Goal: Navigation & Orientation: Find specific page/section

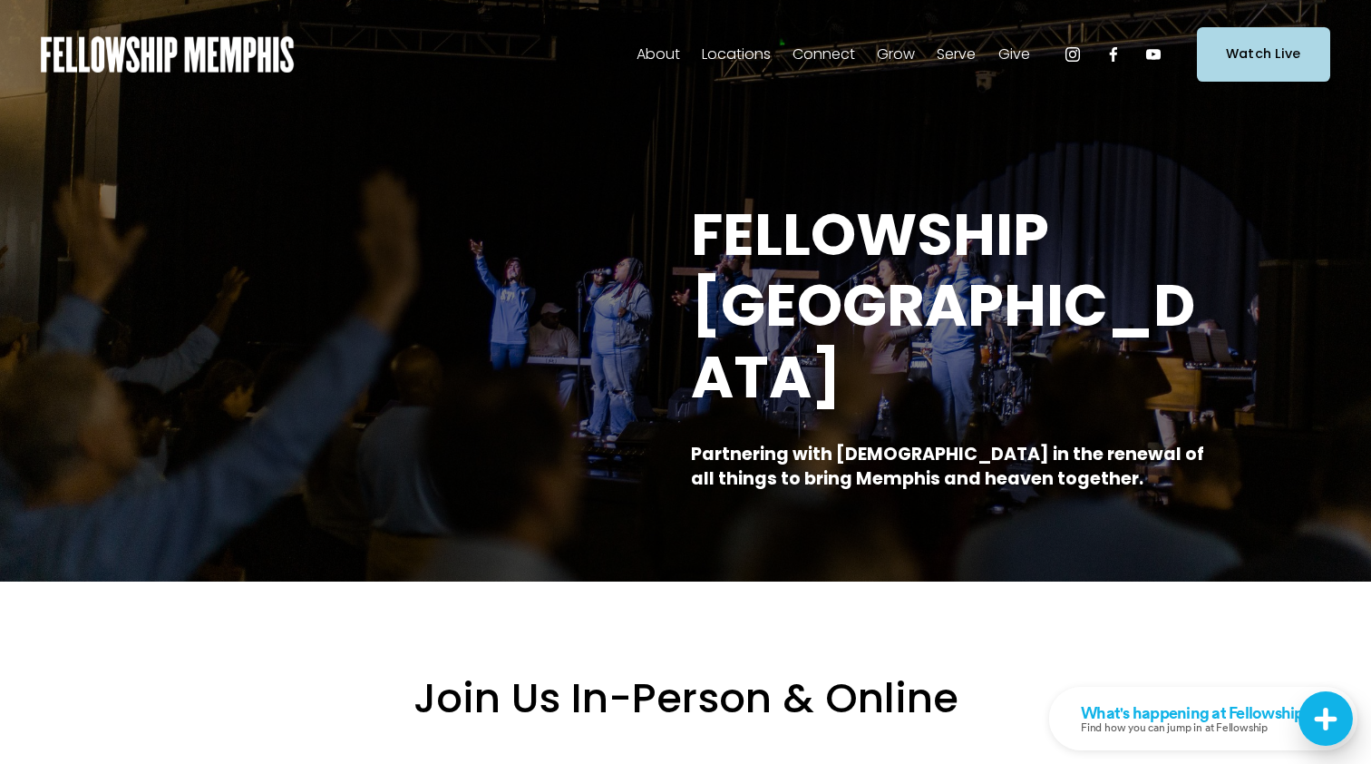
click at [0, 0] on span "Staff" at bounding box center [0, 0] width 0 height 0
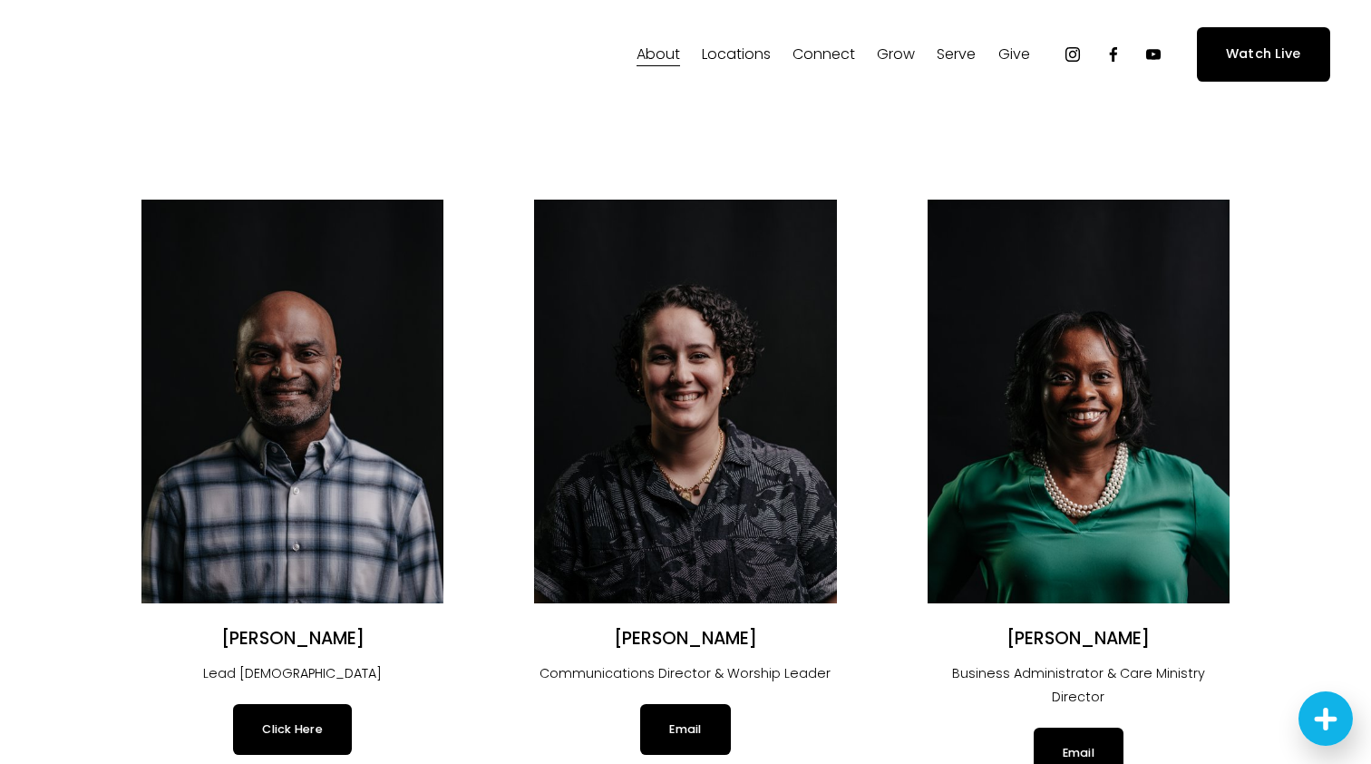
click at [0, 0] on span "Our Beliefs" at bounding box center [0, 0] width 0 height 0
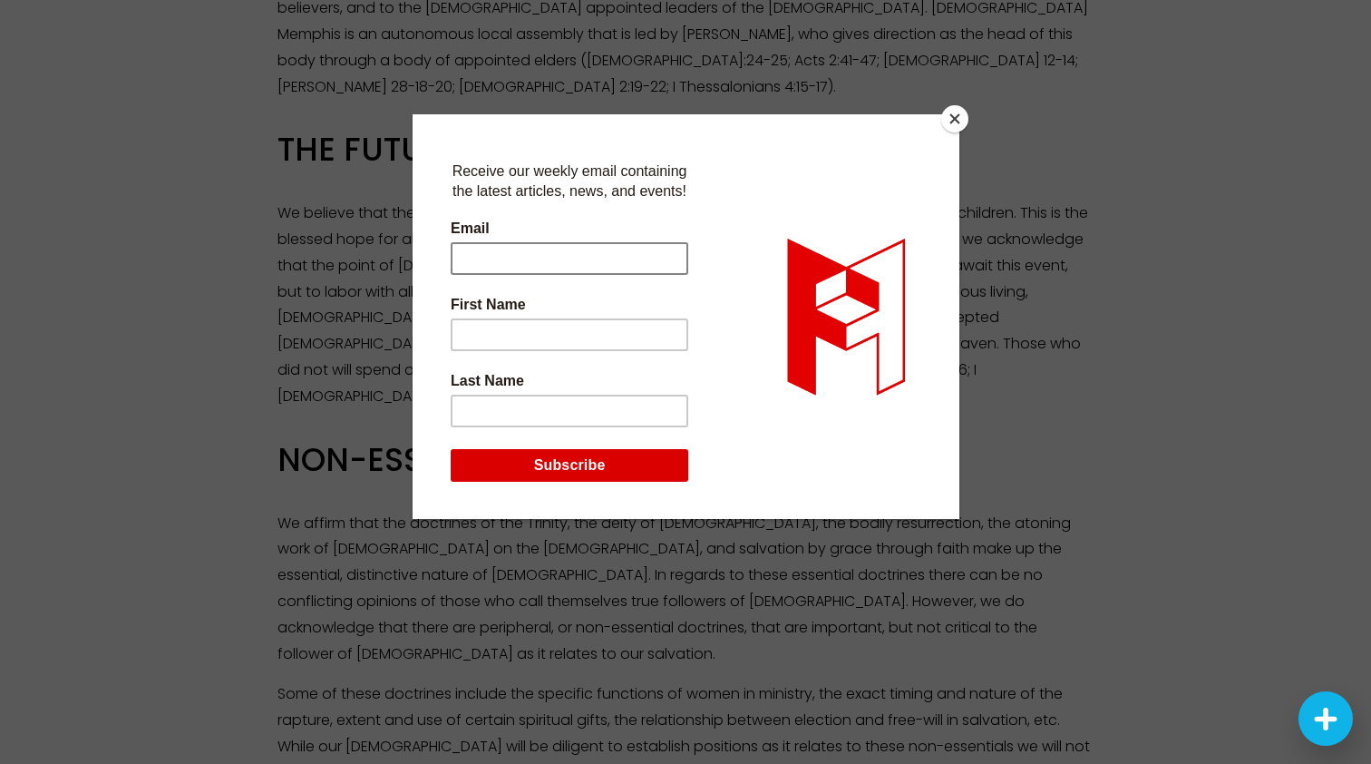
scroll to position [2777, 0]
click at [955, 122] on button "Close" at bounding box center [954, 118] width 27 height 27
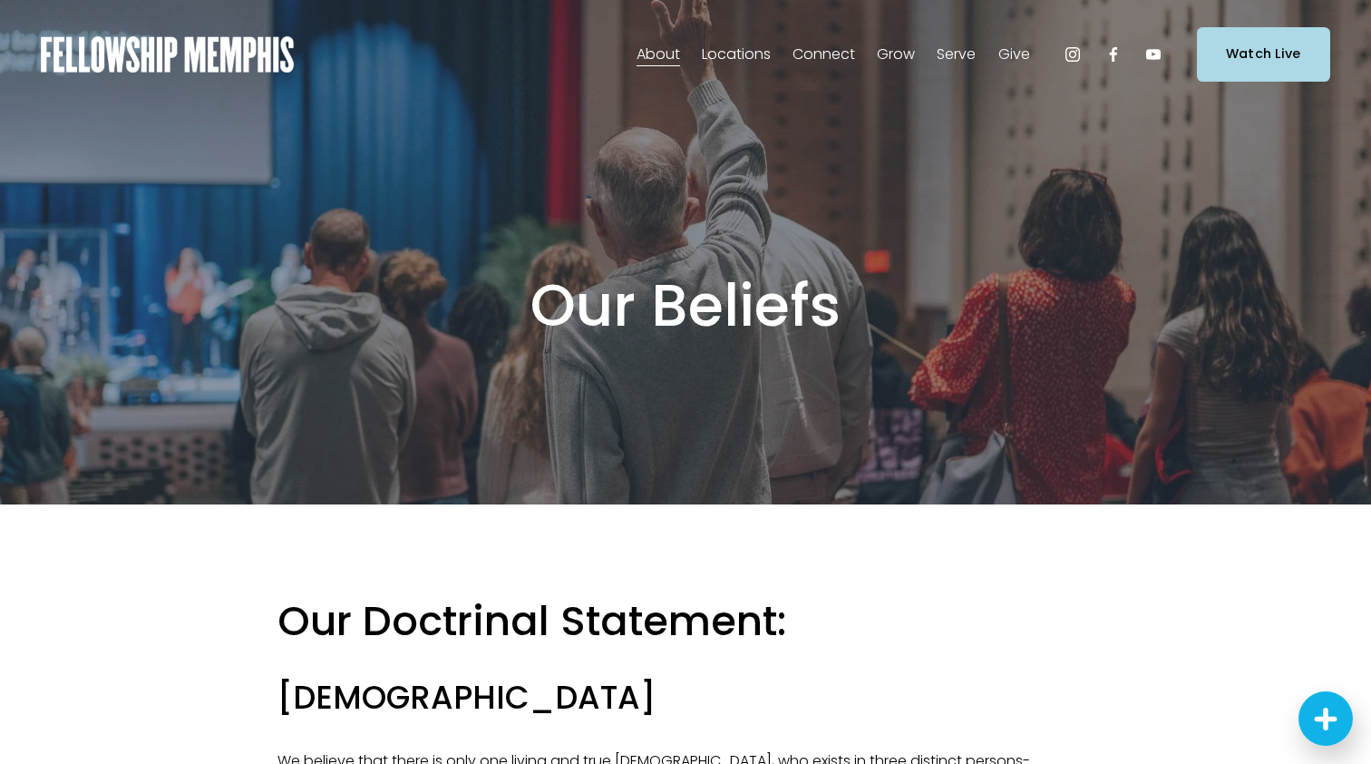
scroll to position [0, 0]
click at [0, 0] on span "Our Values" at bounding box center [0, 0] width 0 height 0
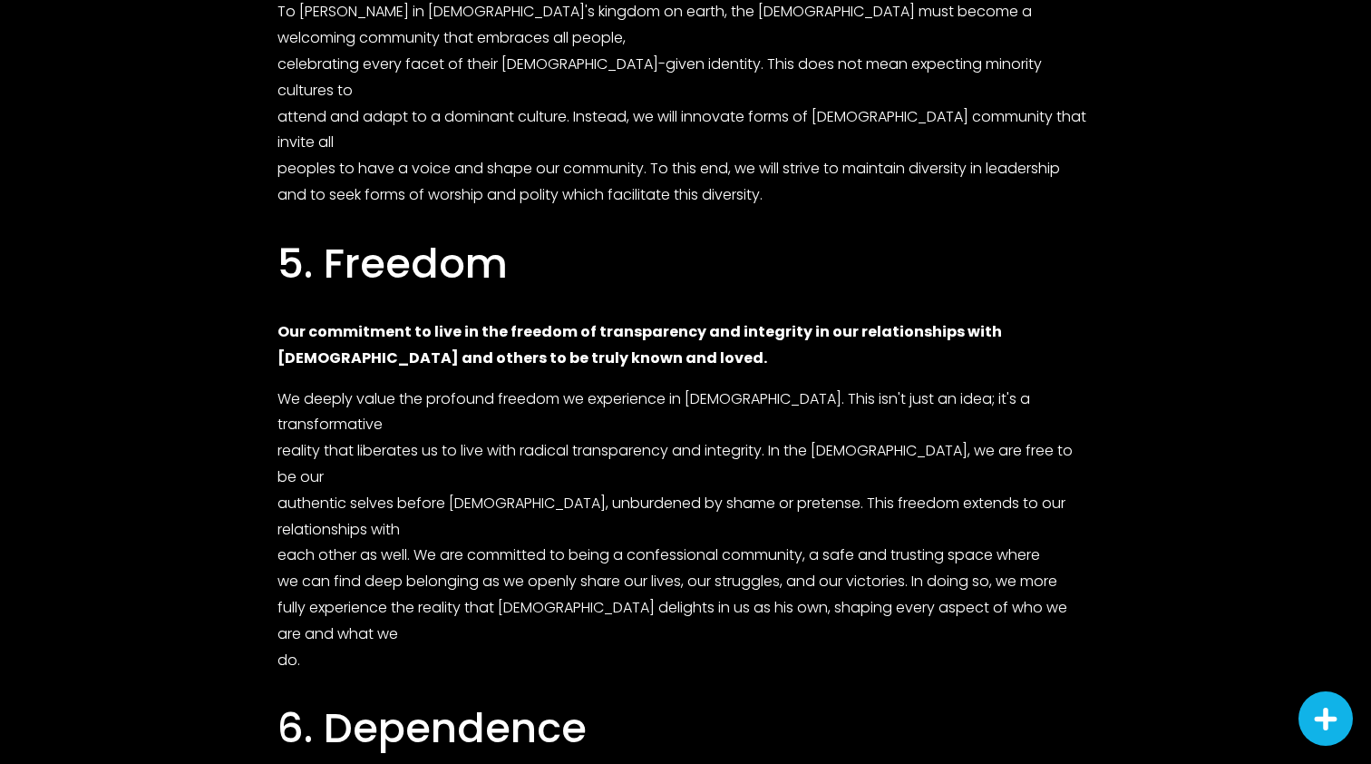
scroll to position [2666, 0]
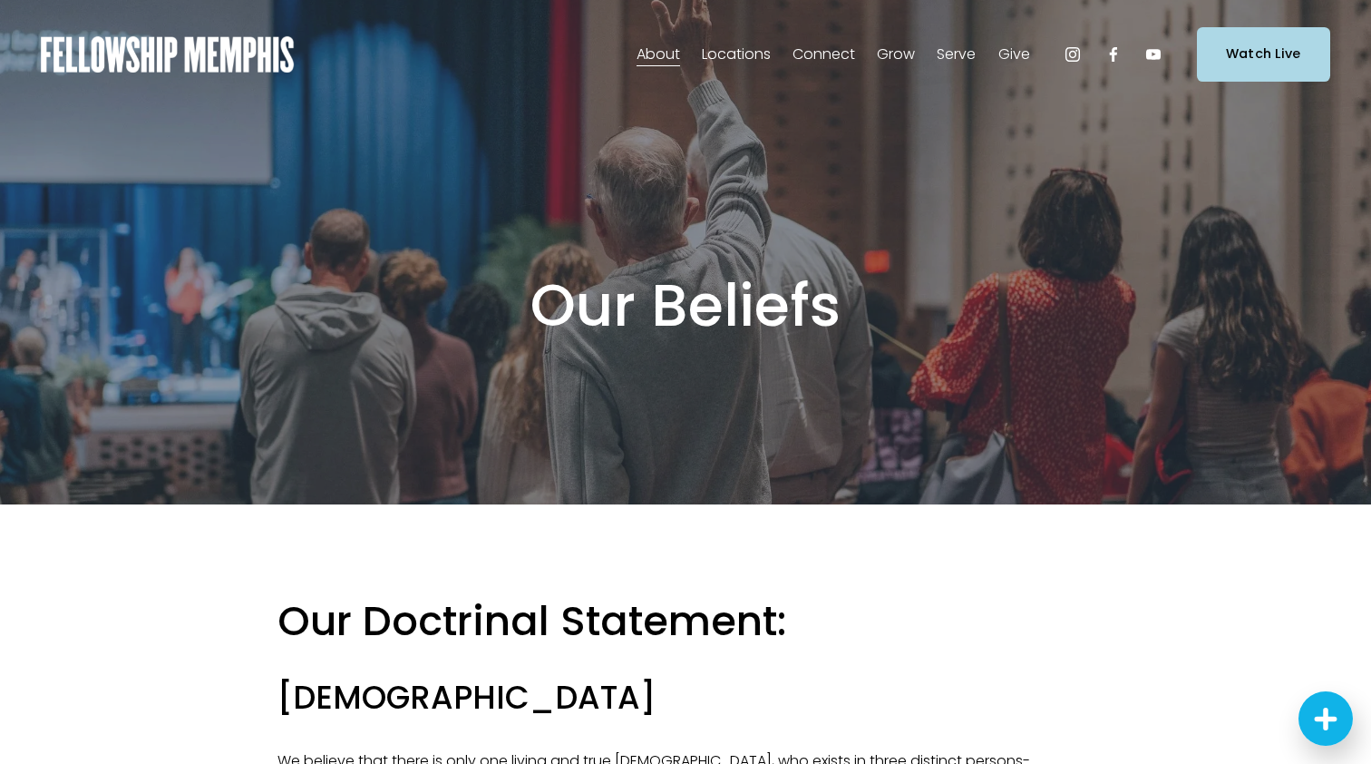
click at [0, 0] on span "Students" at bounding box center [0, 0] width 0 height 0
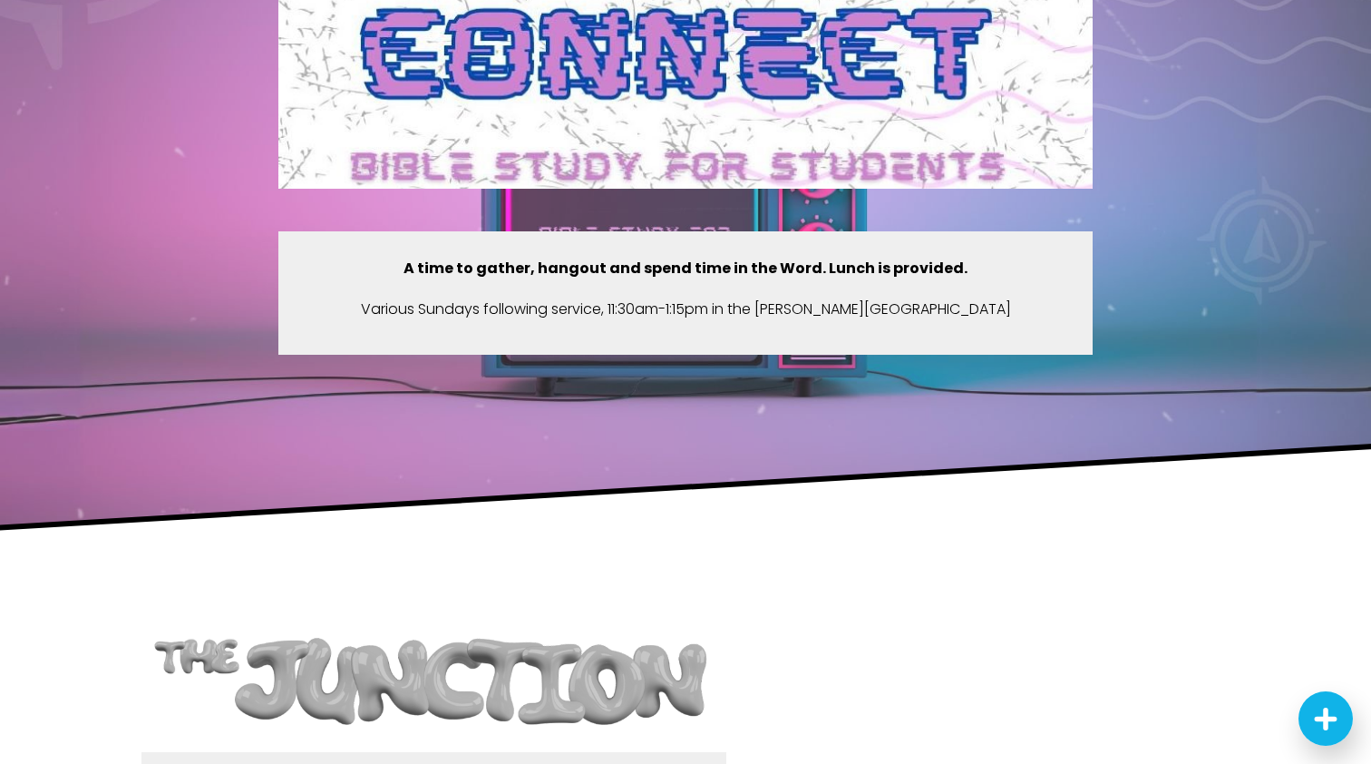
scroll to position [1144, 0]
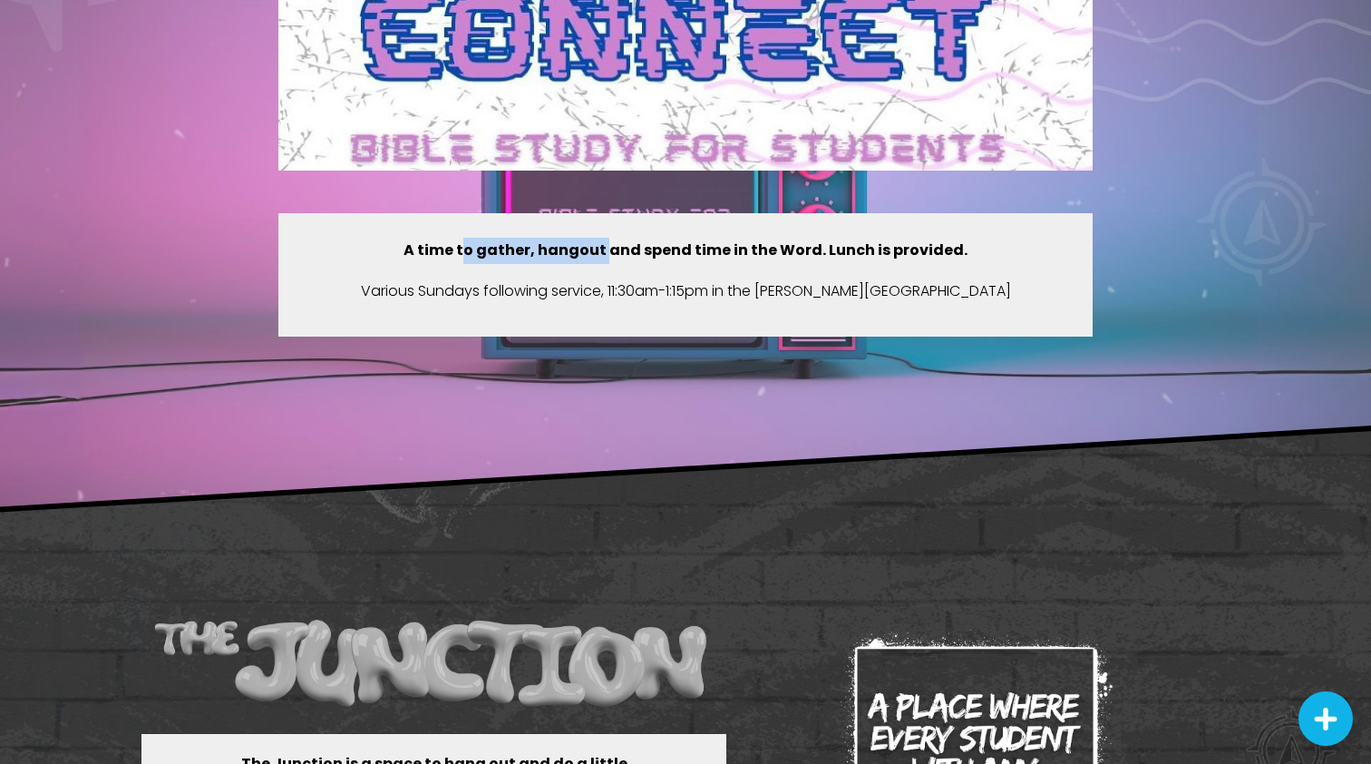
drag, startPoint x: 470, startPoint y: 240, endPoint x: 606, endPoint y: 254, distance: 136.7
click at [608, 255] on strong "A time to gather, hangout and spend time in the Word. Lunch is provided." at bounding box center [686, 249] width 564 height 21
click at [606, 254] on strong "A time to gather, hangout and spend time in the Word. Lunch is provided." at bounding box center [686, 249] width 564 height 21
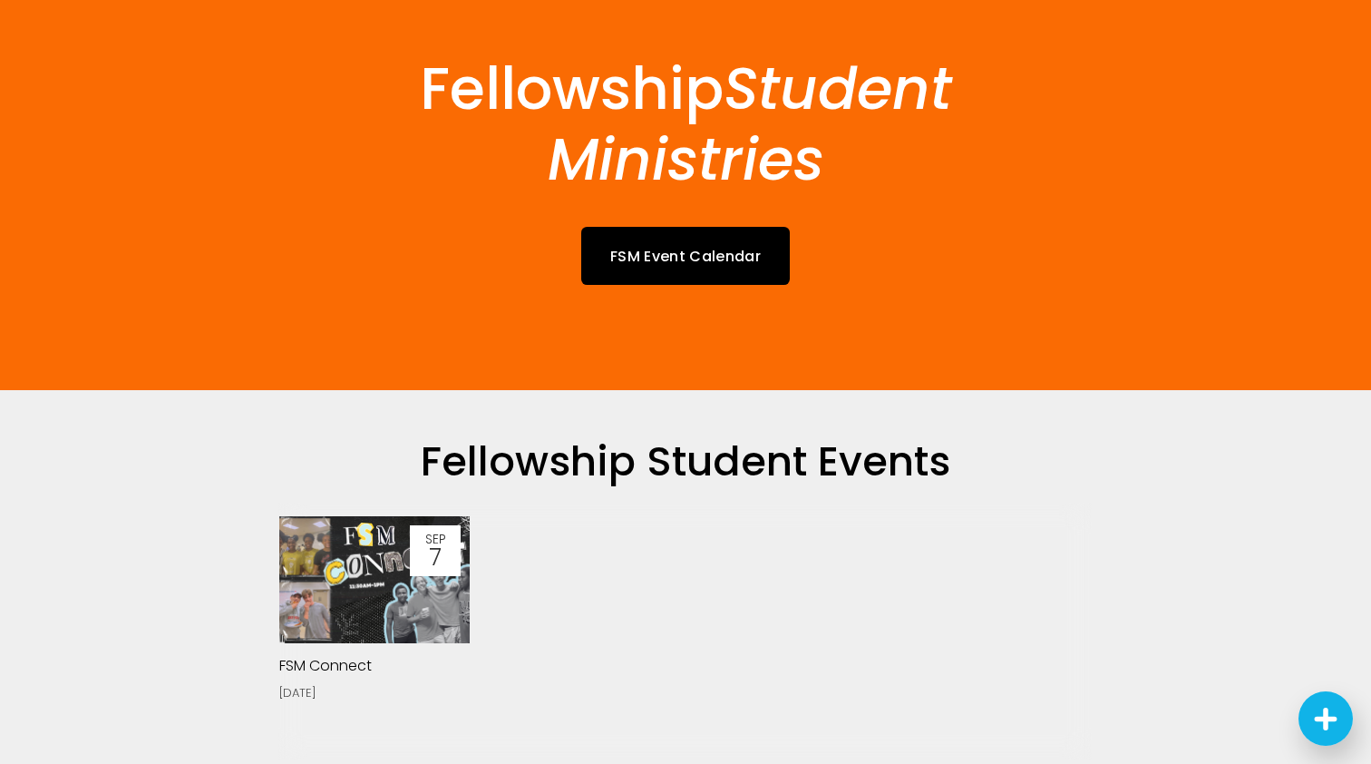
scroll to position [134, 0]
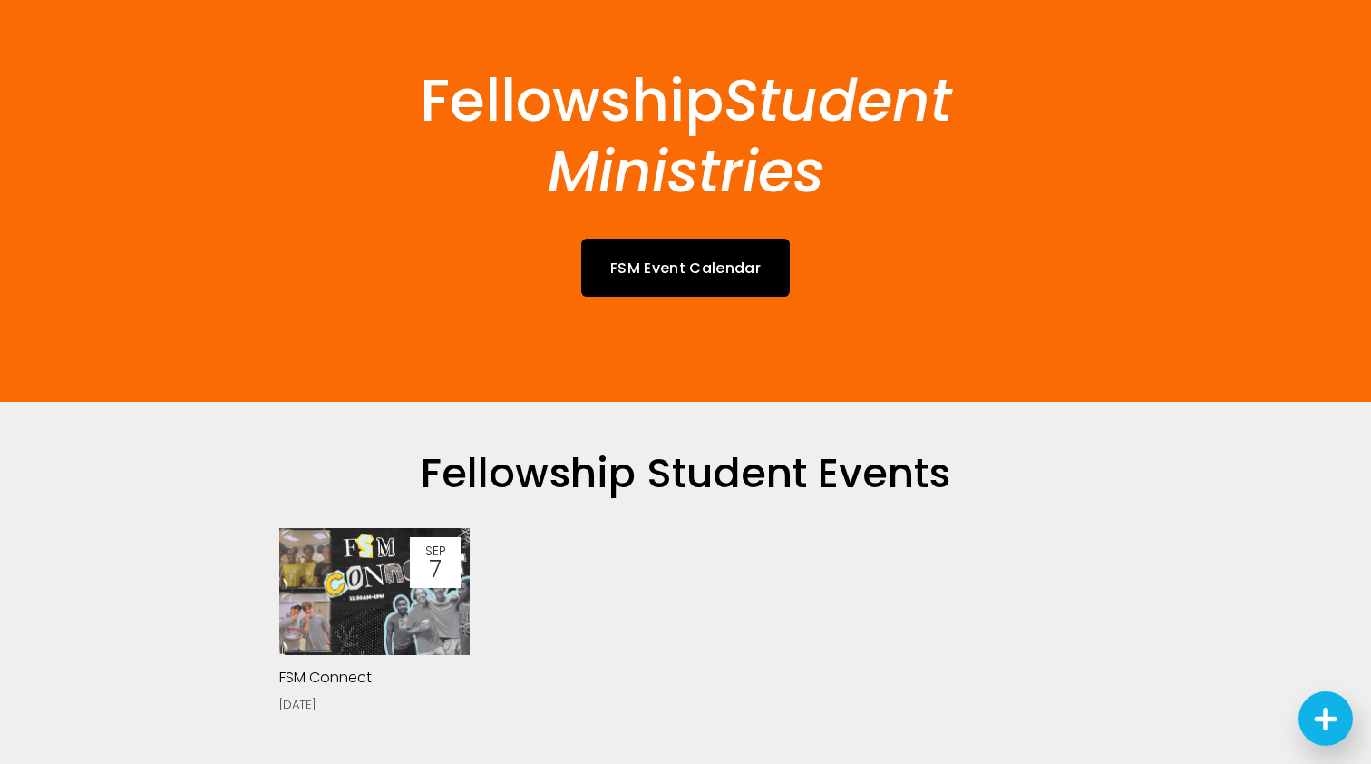
click at [701, 260] on link "FSM Event Calendar" at bounding box center [685, 267] width 209 height 57
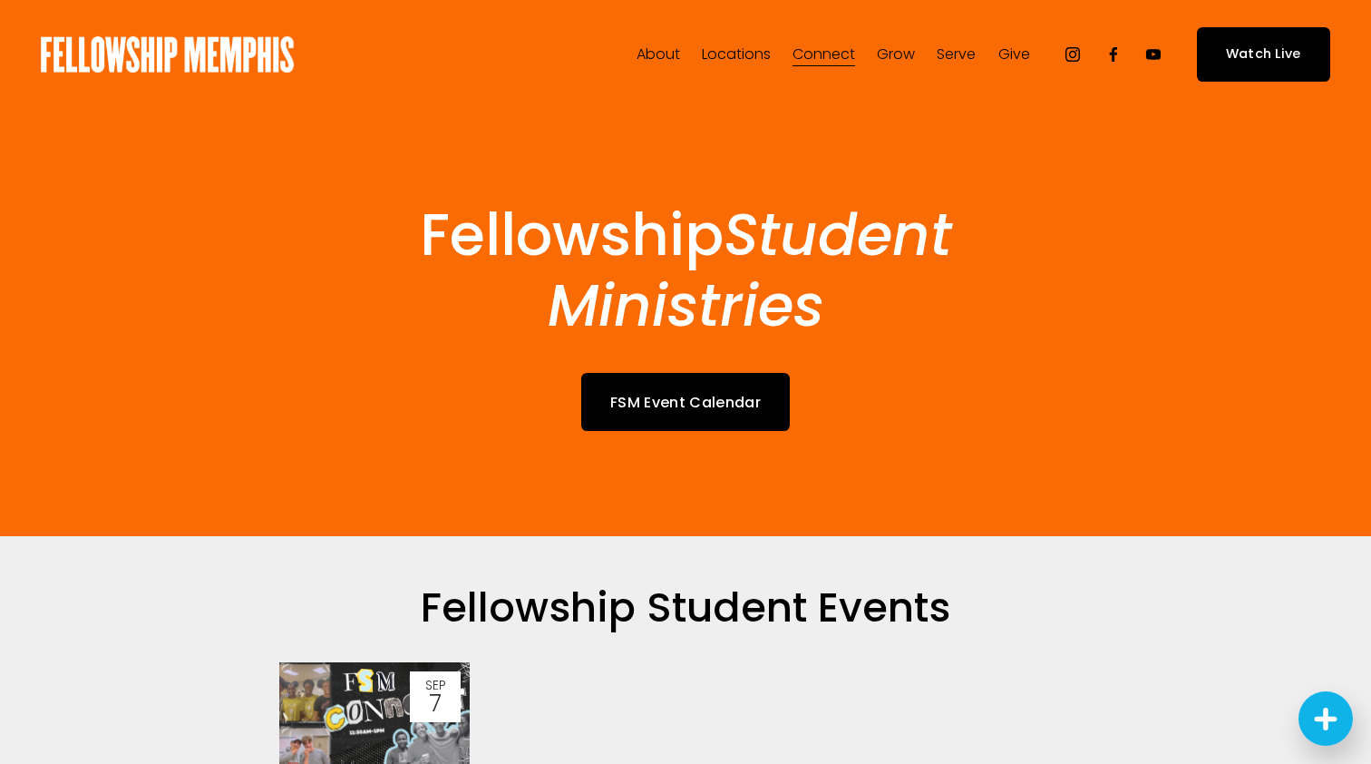
click at [0, 0] on span "Women" at bounding box center [0, 0] width 0 height 0
